Goal: Book appointment/travel/reservation

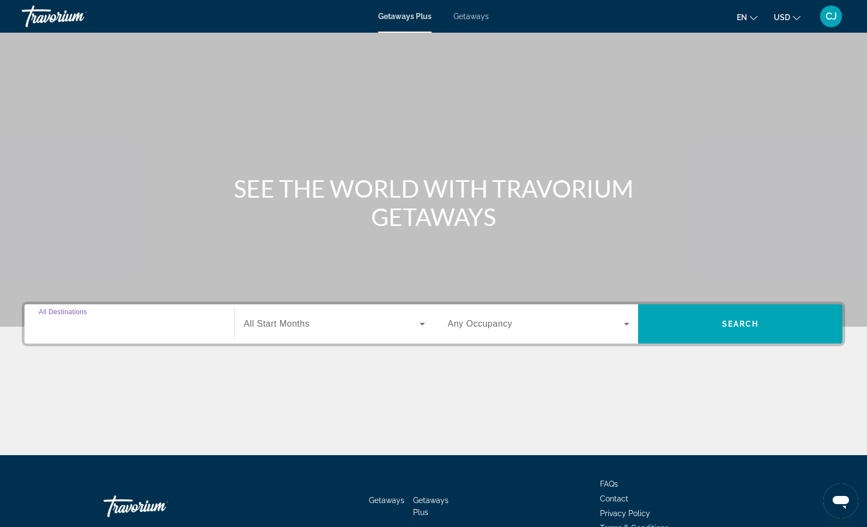
click at [114, 325] on input "Destination All Destinations" at bounding box center [129, 324] width 181 height 13
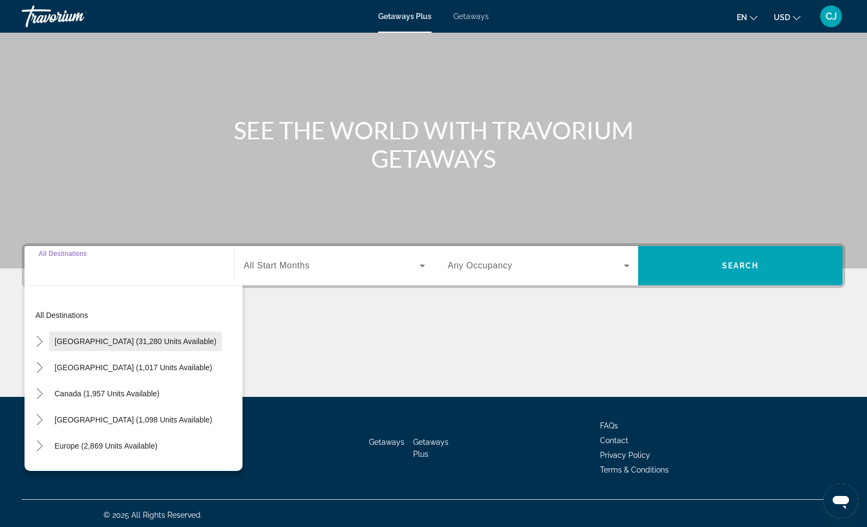
scroll to position [62, 0]
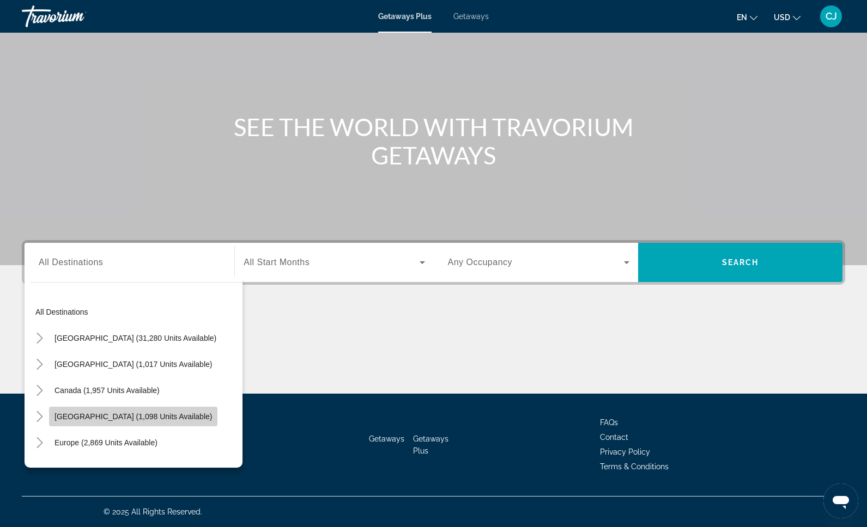
click at [156, 414] on span "[GEOGRAPHIC_DATA] (1,098 units available)" at bounding box center [132, 416] width 157 height 9
type input "**********"
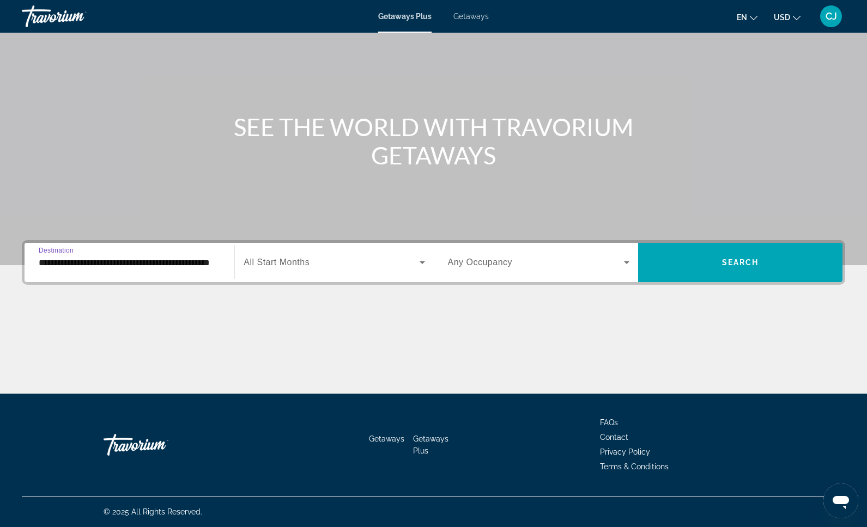
click at [337, 265] on span "Search widget" at bounding box center [330, 262] width 175 height 13
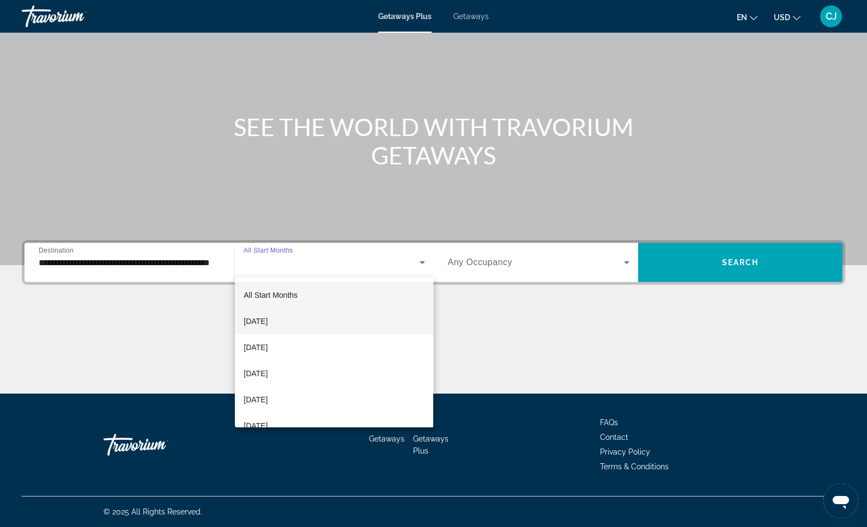
click at [304, 325] on mat-option "[DATE]" at bounding box center [334, 321] width 198 height 26
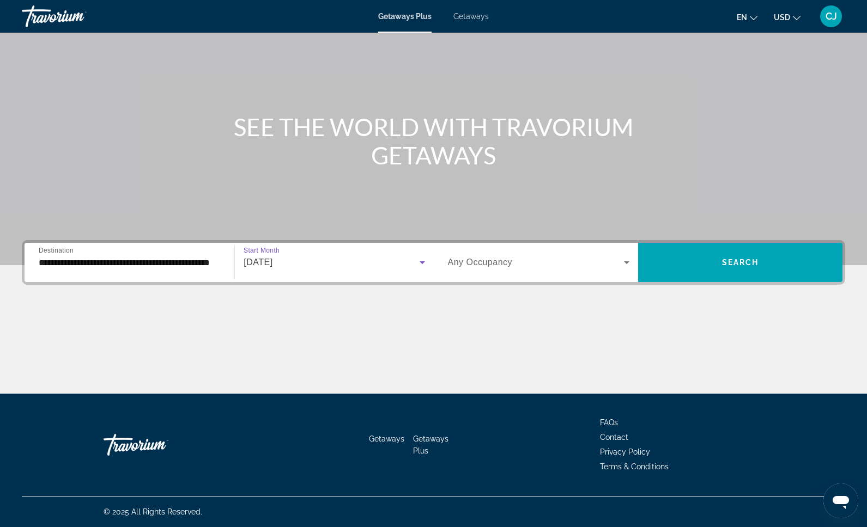
click at [578, 260] on span "Search widget" at bounding box center [536, 262] width 176 height 13
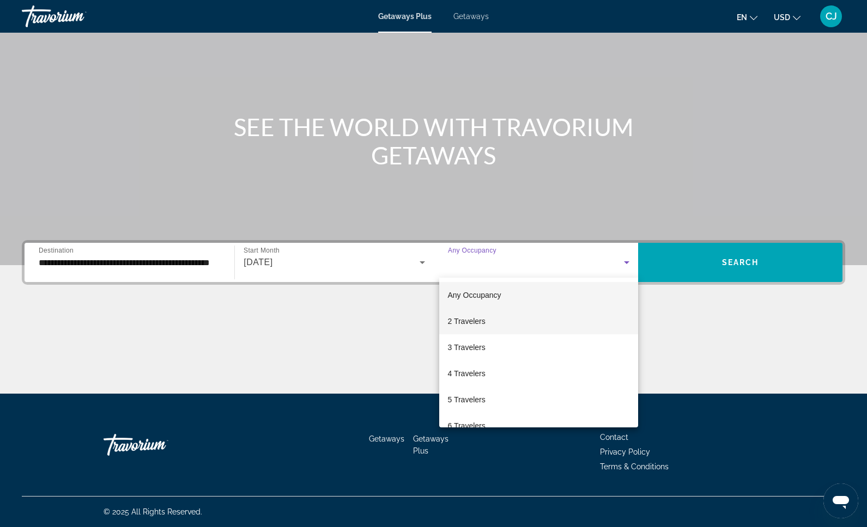
click at [552, 320] on mat-option "2 Travelers" at bounding box center [538, 321] width 199 height 26
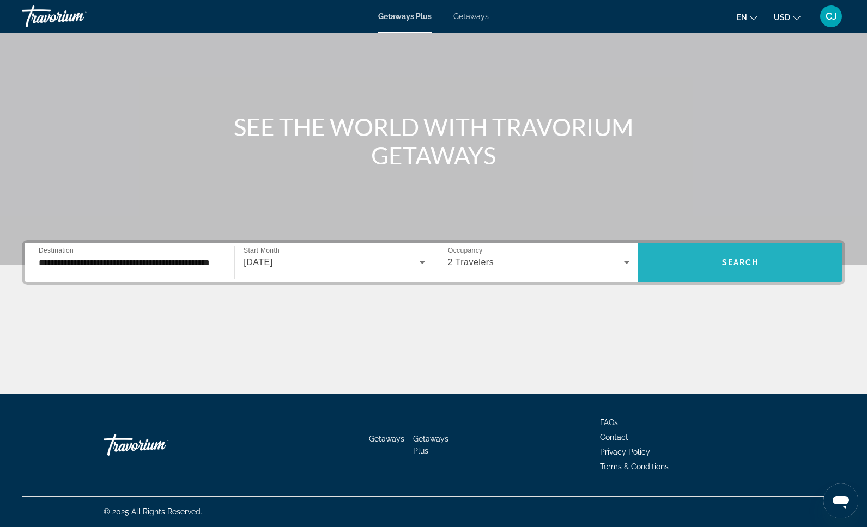
click at [705, 263] on span "Search widget" at bounding box center [740, 262] width 204 height 26
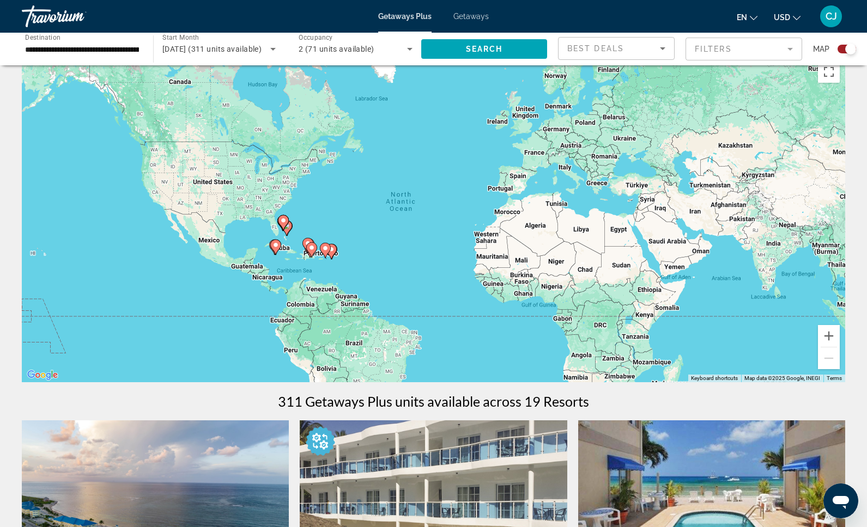
click at [296, 290] on div "To activate drag with keyboard, press Alt + Enter. Once in keyboard drag state,…" at bounding box center [433, 219] width 823 height 327
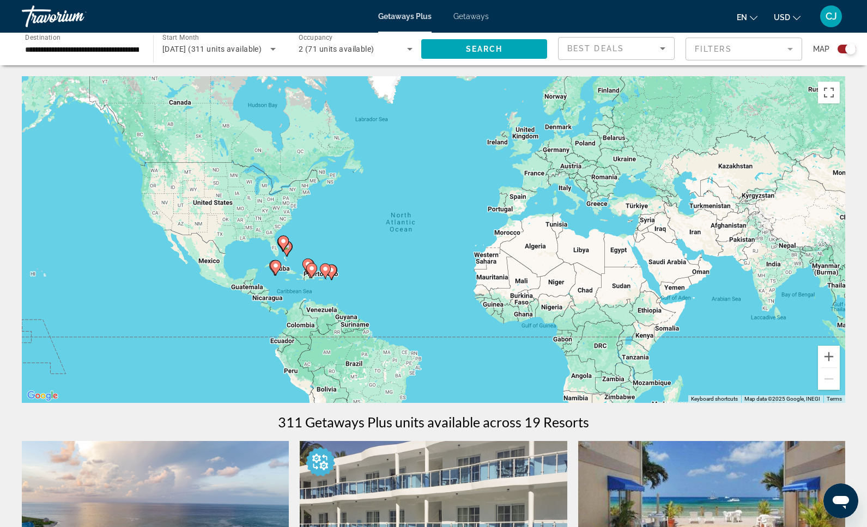
scroll to position [13, 0]
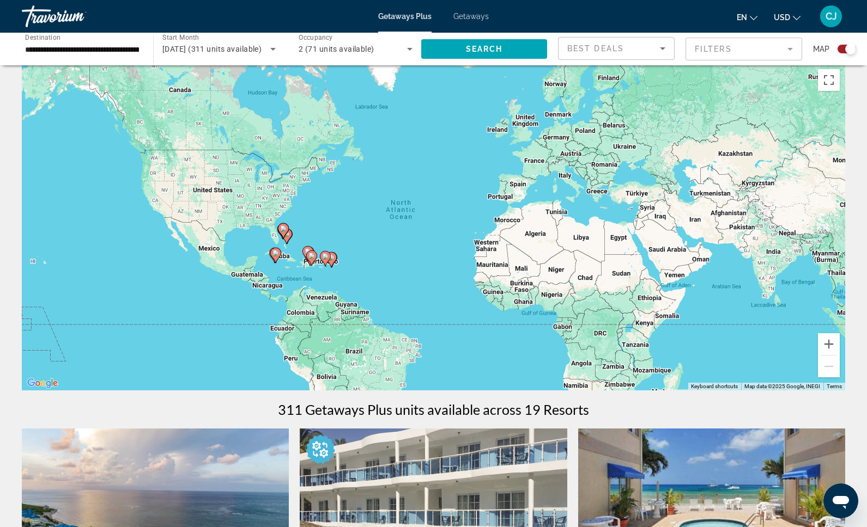
click at [327, 260] on icon "Main content" at bounding box center [325, 259] width 10 height 14
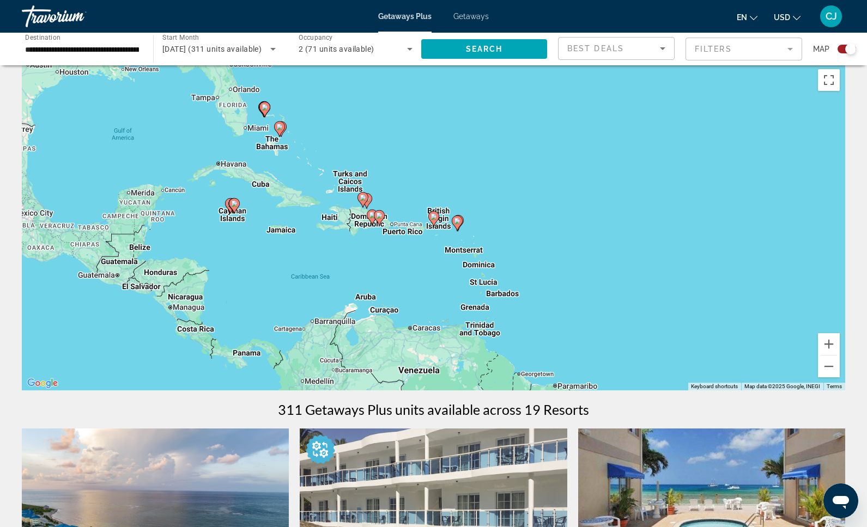
click at [435, 222] on icon "Main content" at bounding box center [433, 219] width 10 height 14
type input "**********"
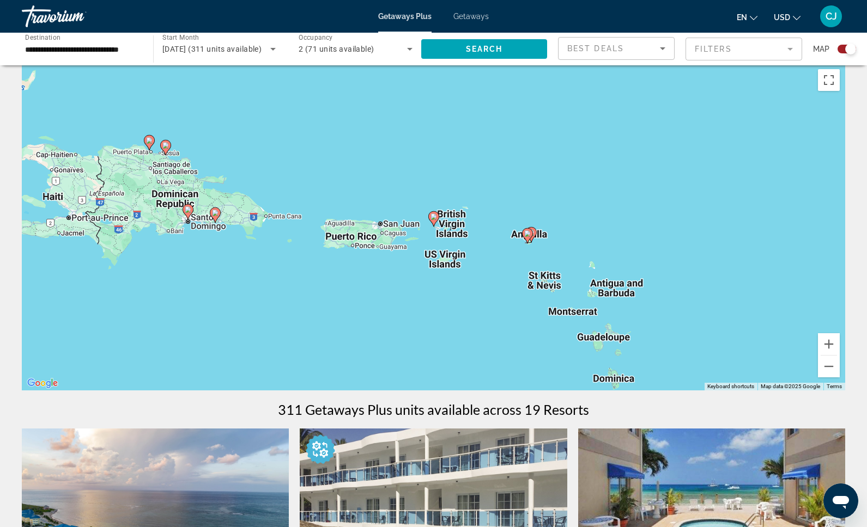
click at [434, 220] on icon "Main content" at bounding box center [433, 219] width 10 height 14
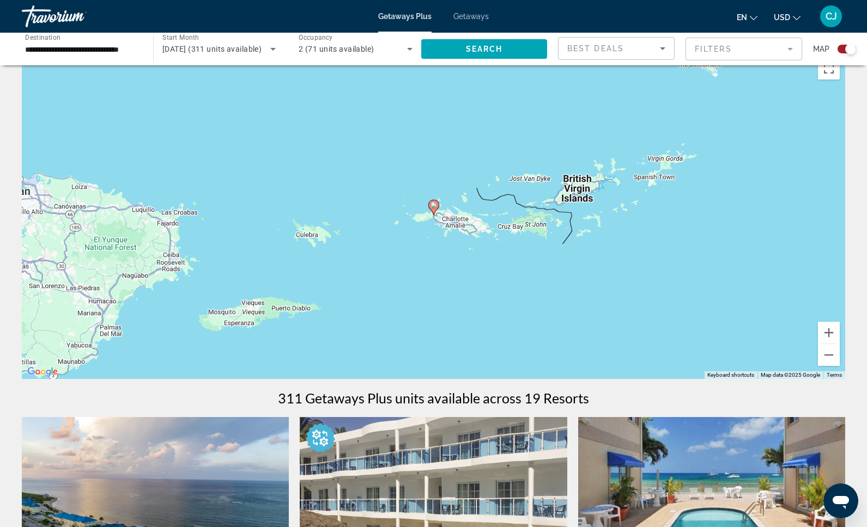
scroll to position [25, 0]
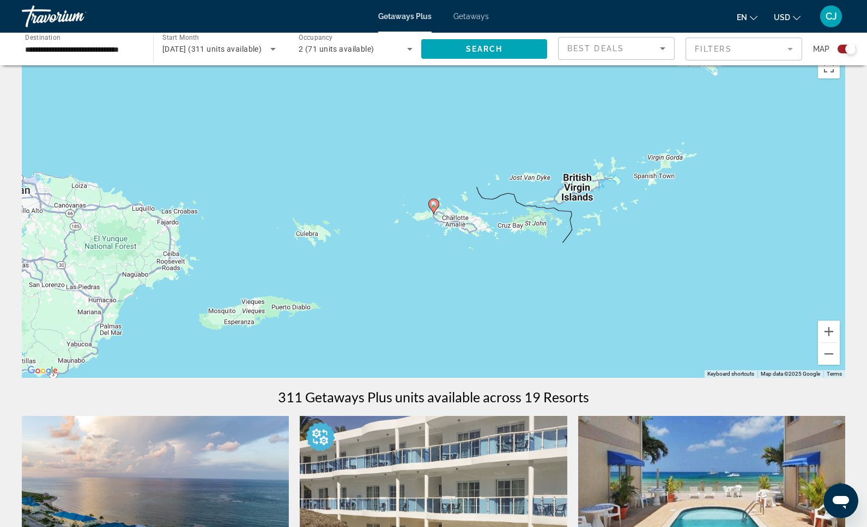
click at [465, 239] on div "To navigate, press the arrow keys. To activate drag with keyboard, press Alt + …" at bounding box center [433, 214] width 823 height 327
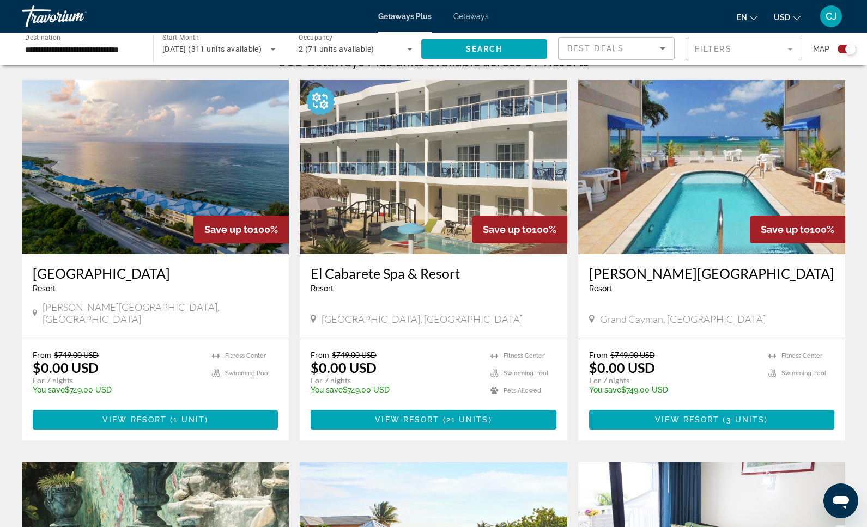
scroll to position [357, 0]
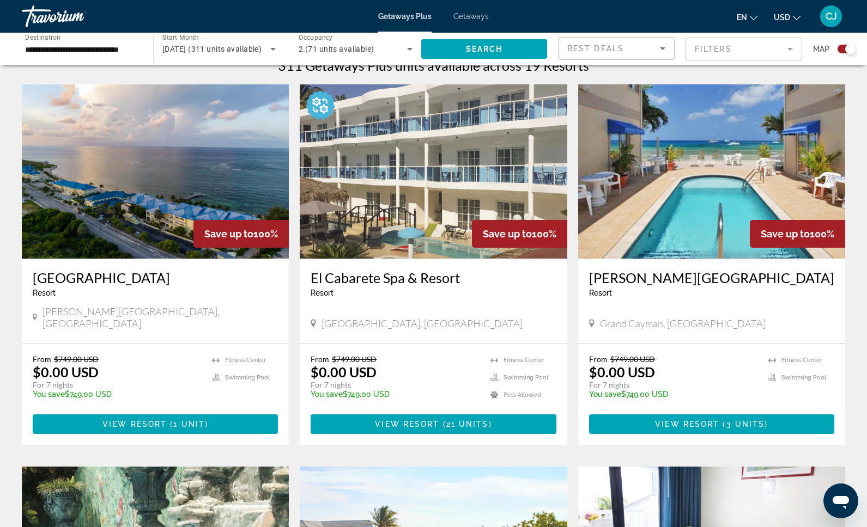
click at [688, 205] on img "Main content" at bounding box center [711, 171] width 267 height 174
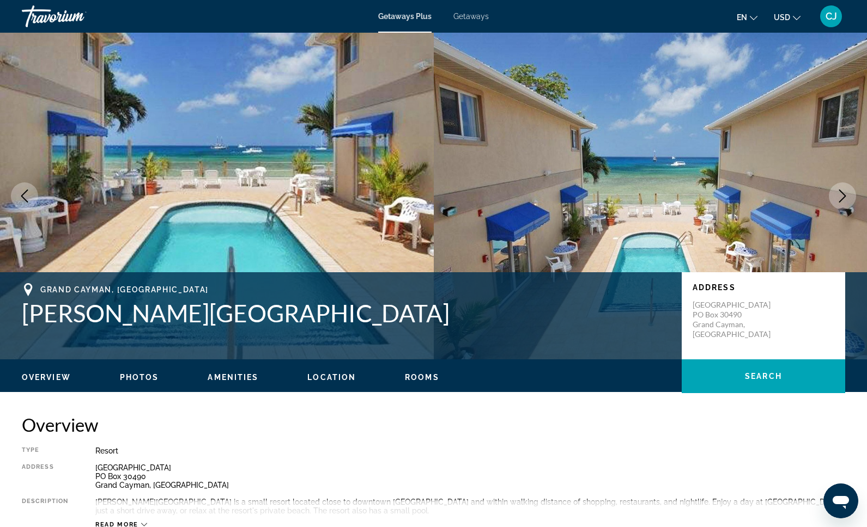
click at [840, 197] on icon "Next image" at bounding box center [842, 196] width 13 height 13
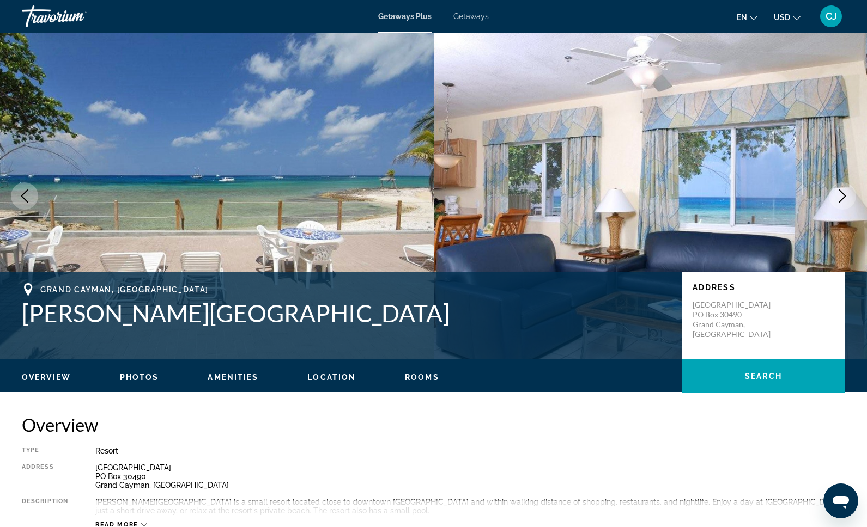
click at [840, 197] on icon "Next image" at bounding box center [842, 196] width 13 height 13
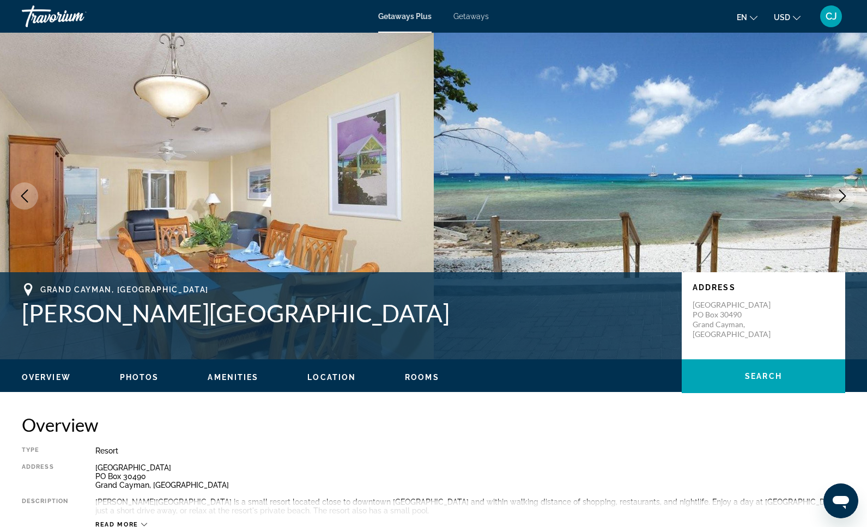
click at [840, 197] on icon "Next image" at bounding box center [842, 196] width 13 height 13
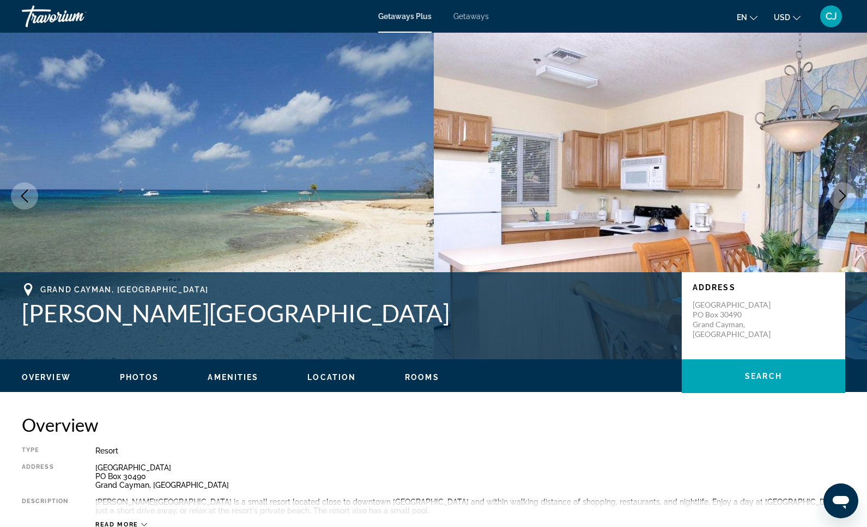
click at [840, 197] on icon "Next image" at bounding box center [842, 196] width 13 height 13
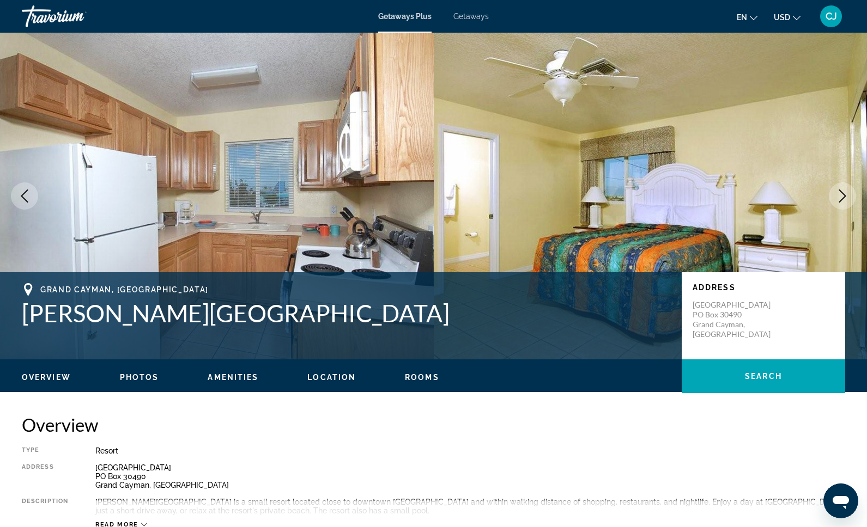
click at [840, 197] on icon "Next image" at bounding box center [842, 196] width 13 height 13
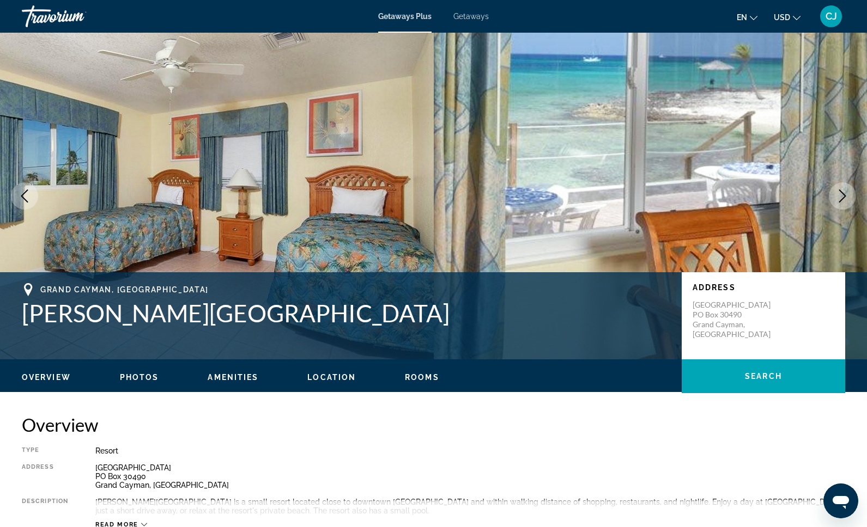
click at [840, 197] on icon "Next image" at bounding box center [842, 196] width 13 height 13
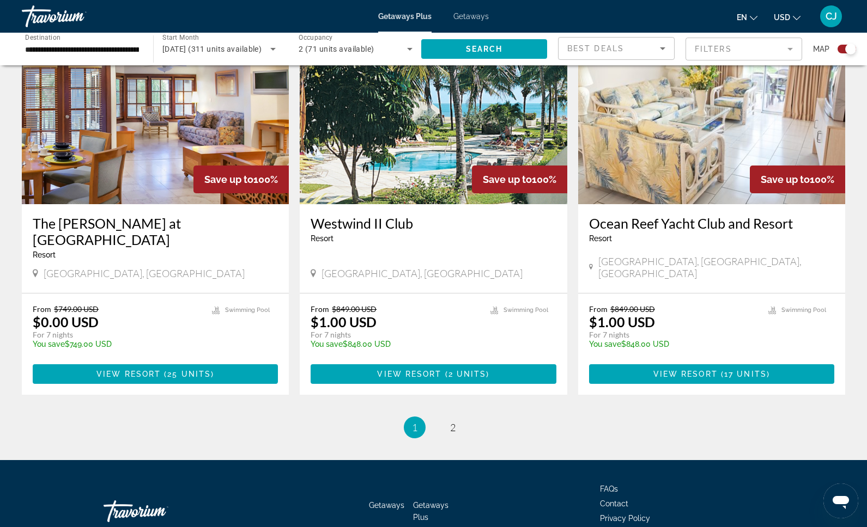
scroll to position [1537, 0]
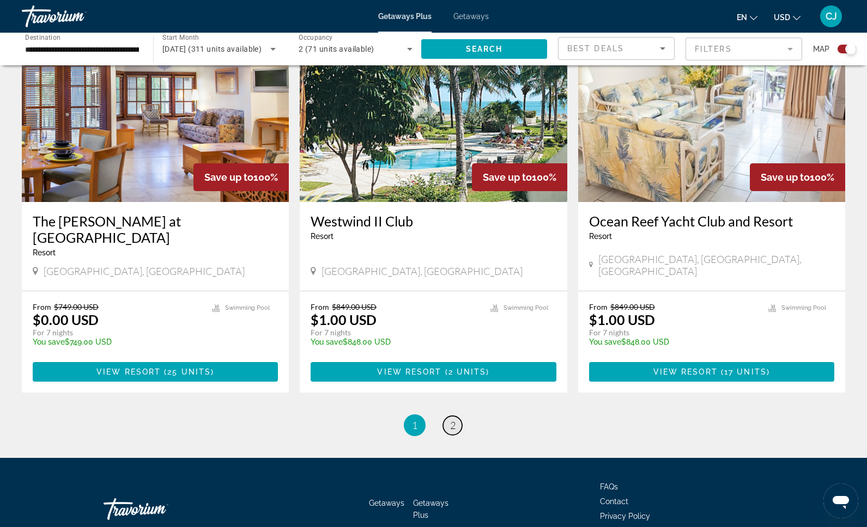
click at [454, 419] on span "2" at bounding box center [452, 425] width 5 height 12
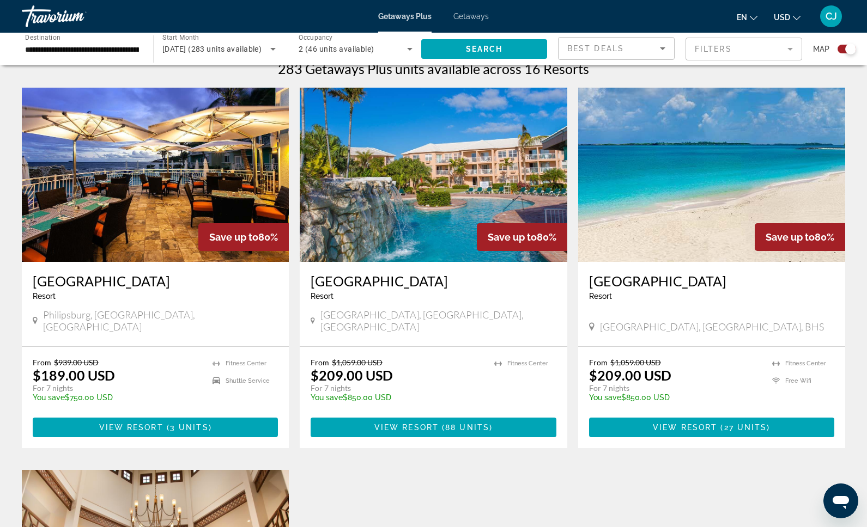
scroll to position [379, 0]
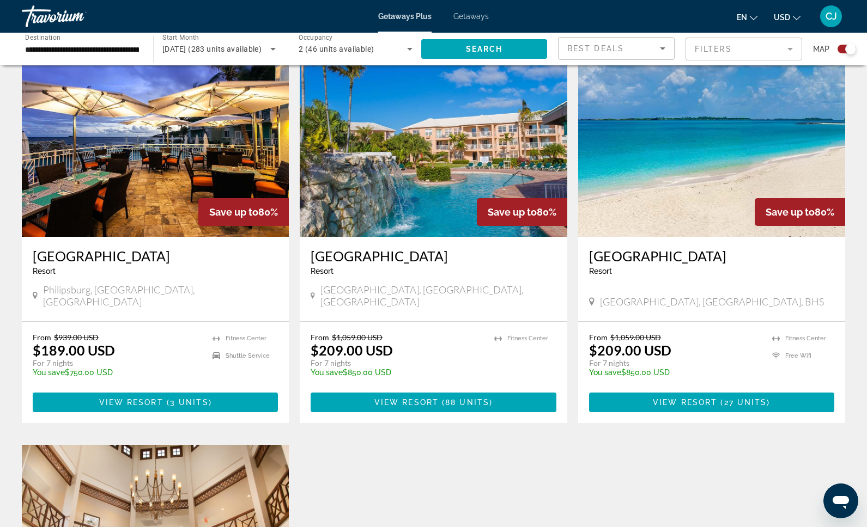
click at [137, 184] on img "Main content" at bounding box center [155, 150] width 267 height 174
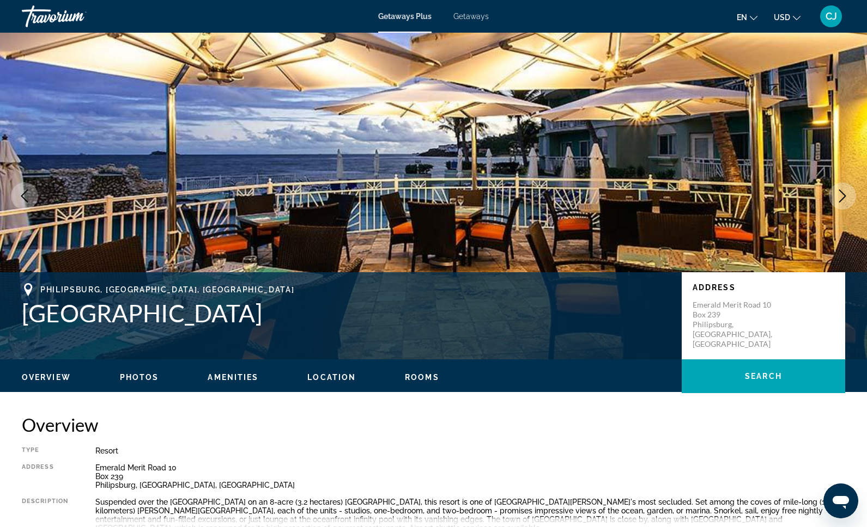
click at [841, 195] on icon "Next image" at bounding box center [842, 196] width 13 height 13
click at [845, 196] on icon "Next image" at bounding box center [842, 196] width 7 height 13
click at [844, 194] on icon "Next image" at bounding box center [842, 196] width 7 height 13
click at [840, 190] on icon "Next image" at bounding box center [842, 196] width 13 height 13
click at [840, 191] on icon "Next image" at bounding box center [842, 196] width 13 height 13
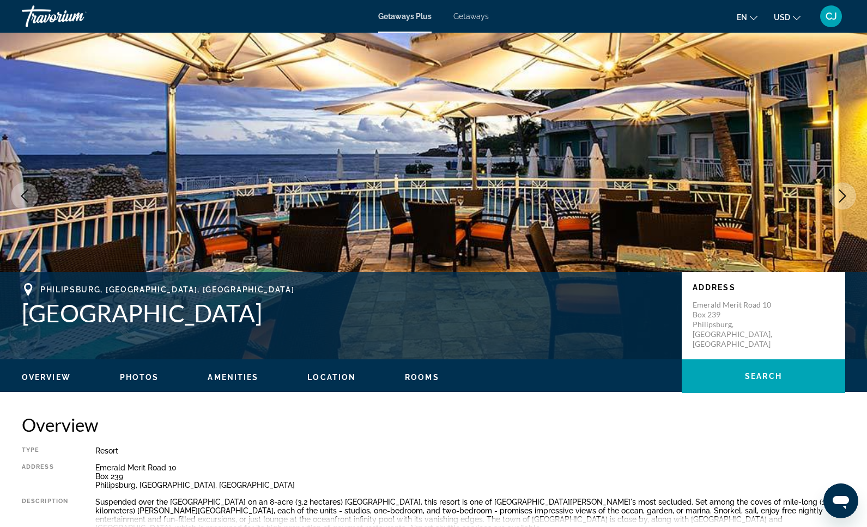
click at [841, 191] on icon "Next image" at bounding box center [842, 196] width 13 height 13
click at [690, 193] on img "Main content" at bounding box center [433, 196] width 867 height 327
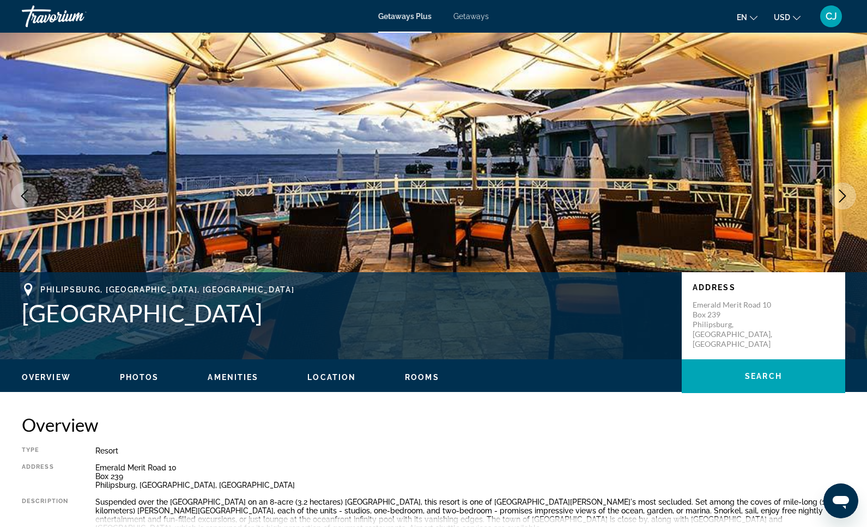
click at [828, 194] on button "Next image" at bounding box center [841, 195] width 27 height 27
click at [28, 194] on icon "Previous image" at bounding box center [24, 196] width 13 height 13
click at [32, 194] on button "Previous image" at bounding box center [24, 195] width 27 height 27
click at [32, 195] on button "Previous image" at bounding box center [24, 195] width 27 height 27
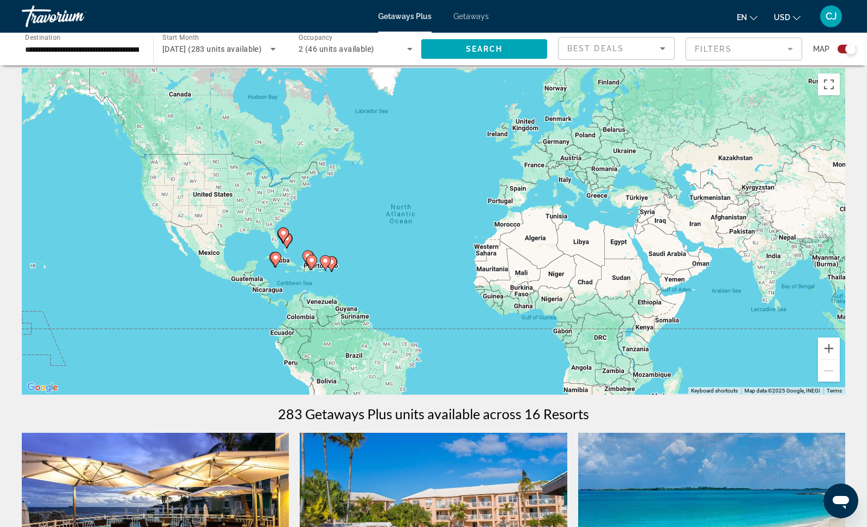
scroll to position [10, 0]
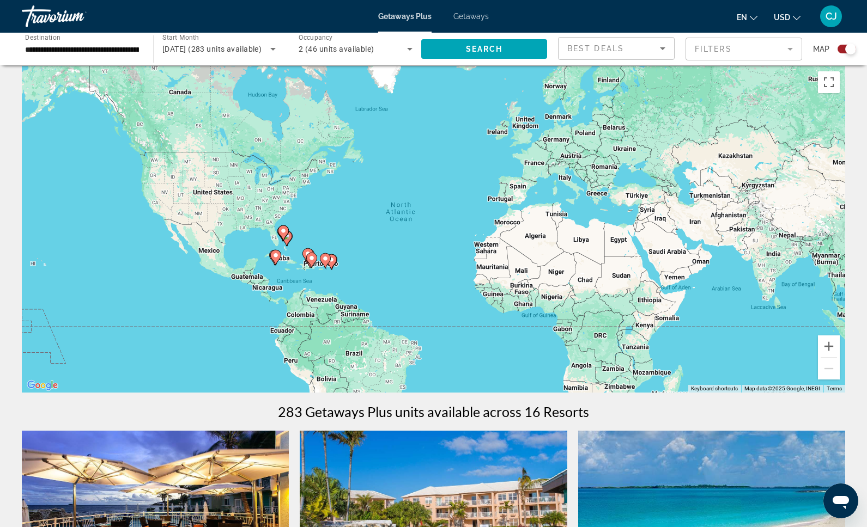
click at [283, 241] on gmp-advanced-marker "Main content" at bounding box center [283, 233] width 11 height 16
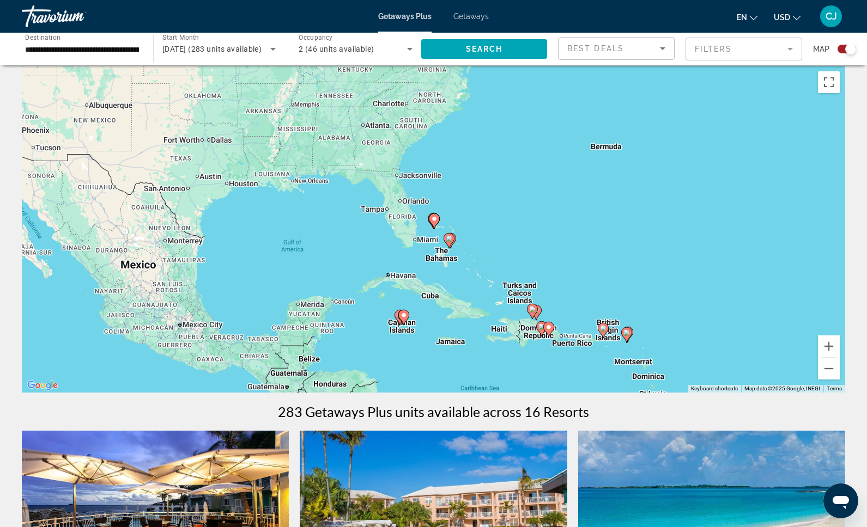
click at [625, 334] on image "Main content" at bounding box center [626, 333] width 7 height 7
type input "**********"
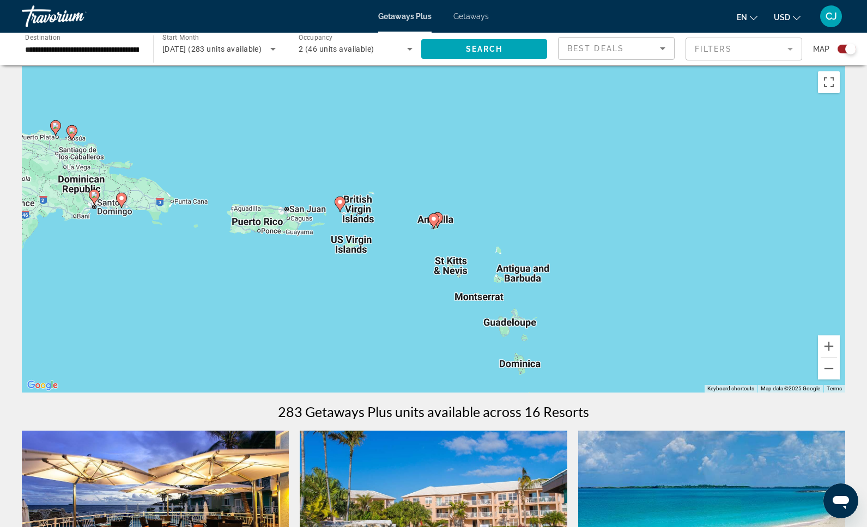
click at [447, 269] on div "To navigate, press the arrow keys. To activate drag with keyboard, press Alt + …" at bounding box center [433, 229] width 823 height 327
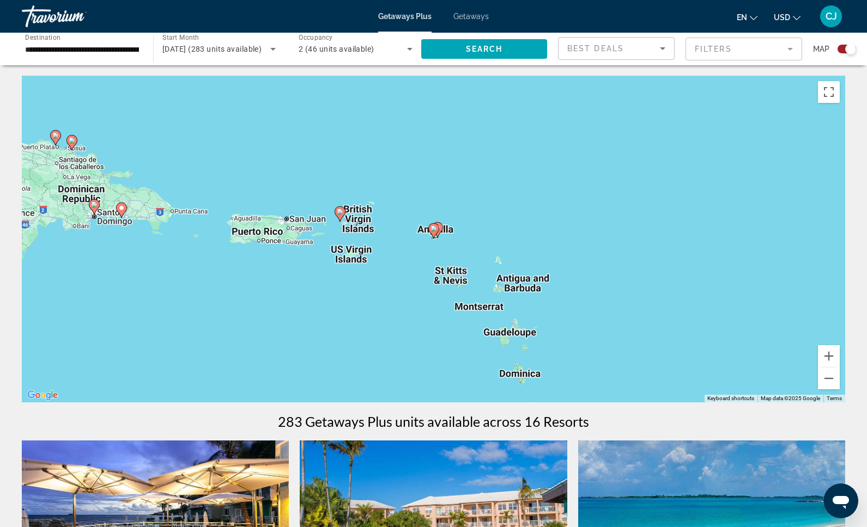
scroll to position [0, 0]
click at [345, 215] on div "To navigate, press the arrow keys. To activate drag with keyboard, press Alt + …" at bounding box center [433, 239] width 823 height 327
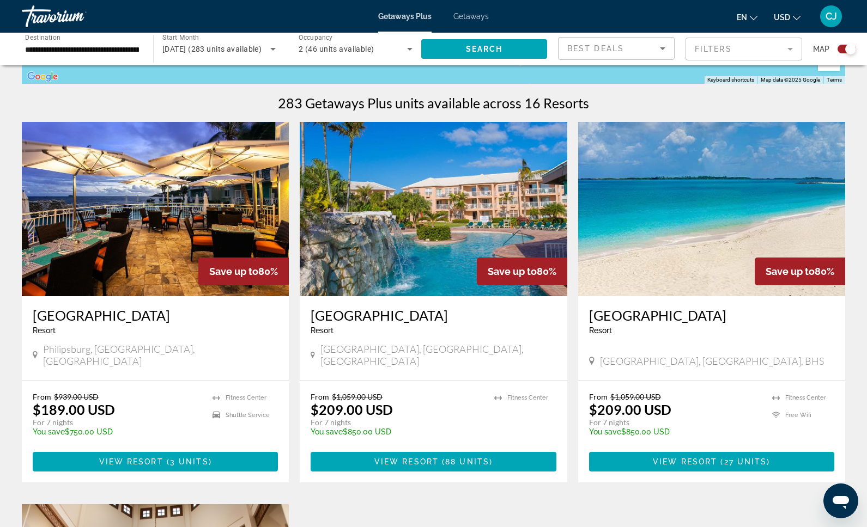
scroll to position [319, 0]
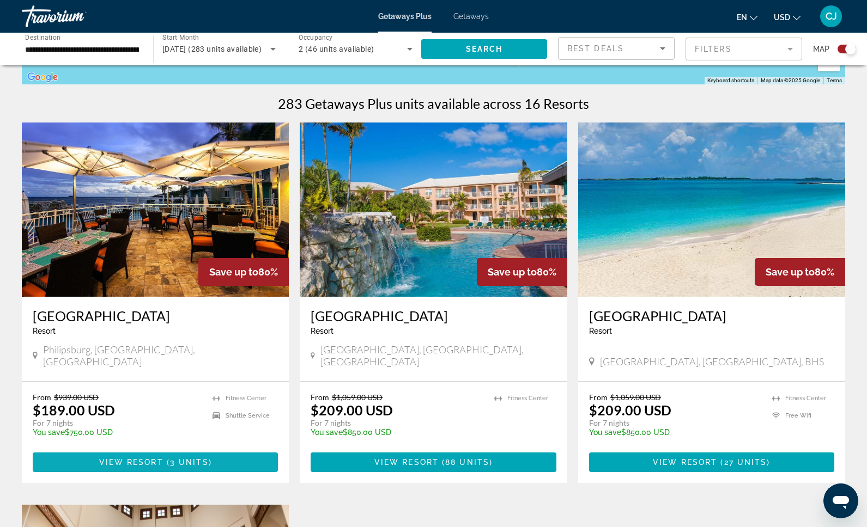
click at [115, 458] on span "View Resort" at bounding box center [131, 462] width 64 height 9
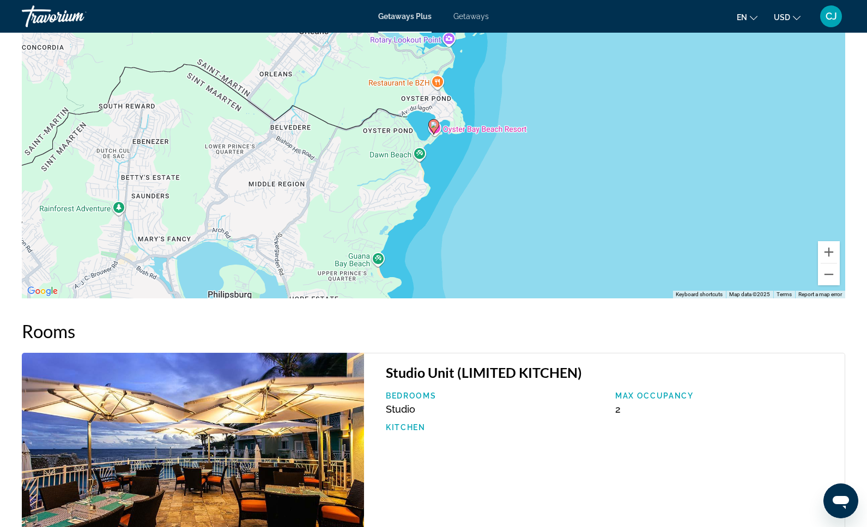
scroll to position [1349, 0]
